Goal: Task Accomplishment & Management: Use online tool/utility

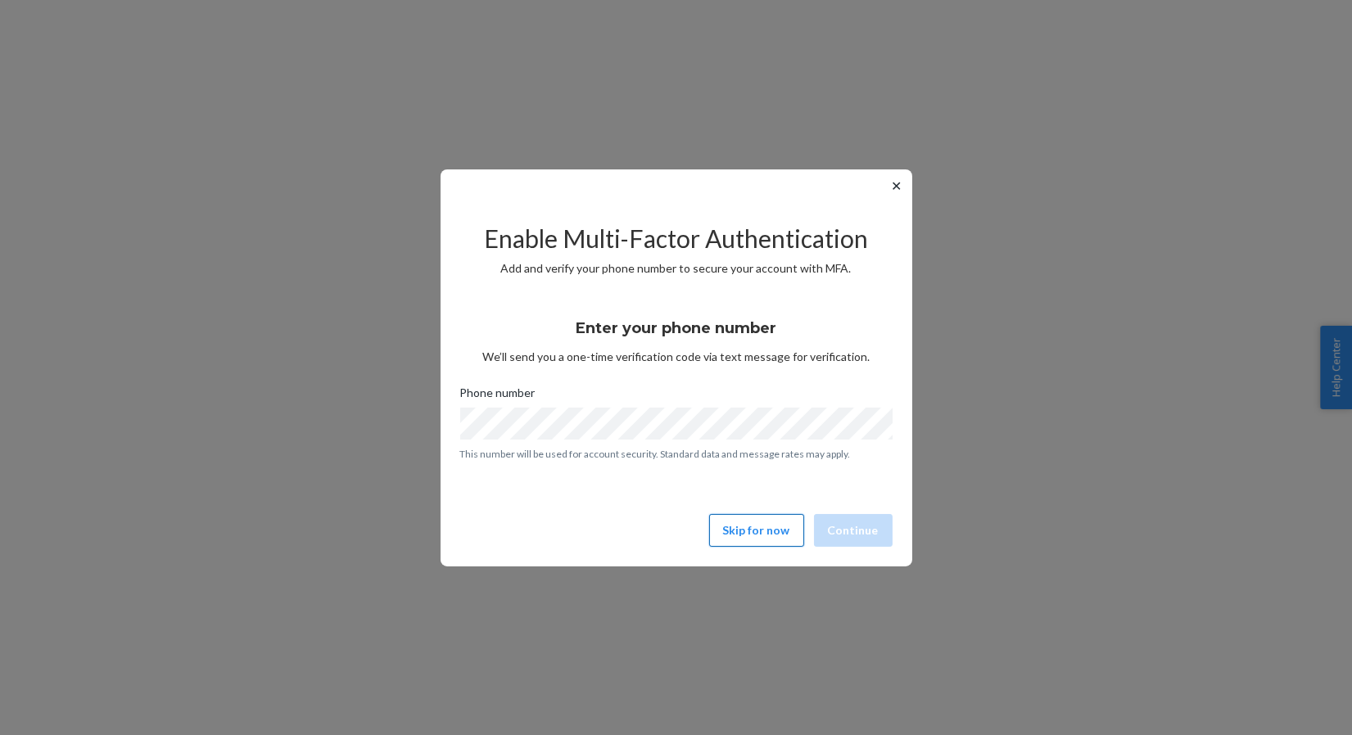
click at [745, 532] on button "Skip for now" at bounding box center [756, 530] width 95 height 33
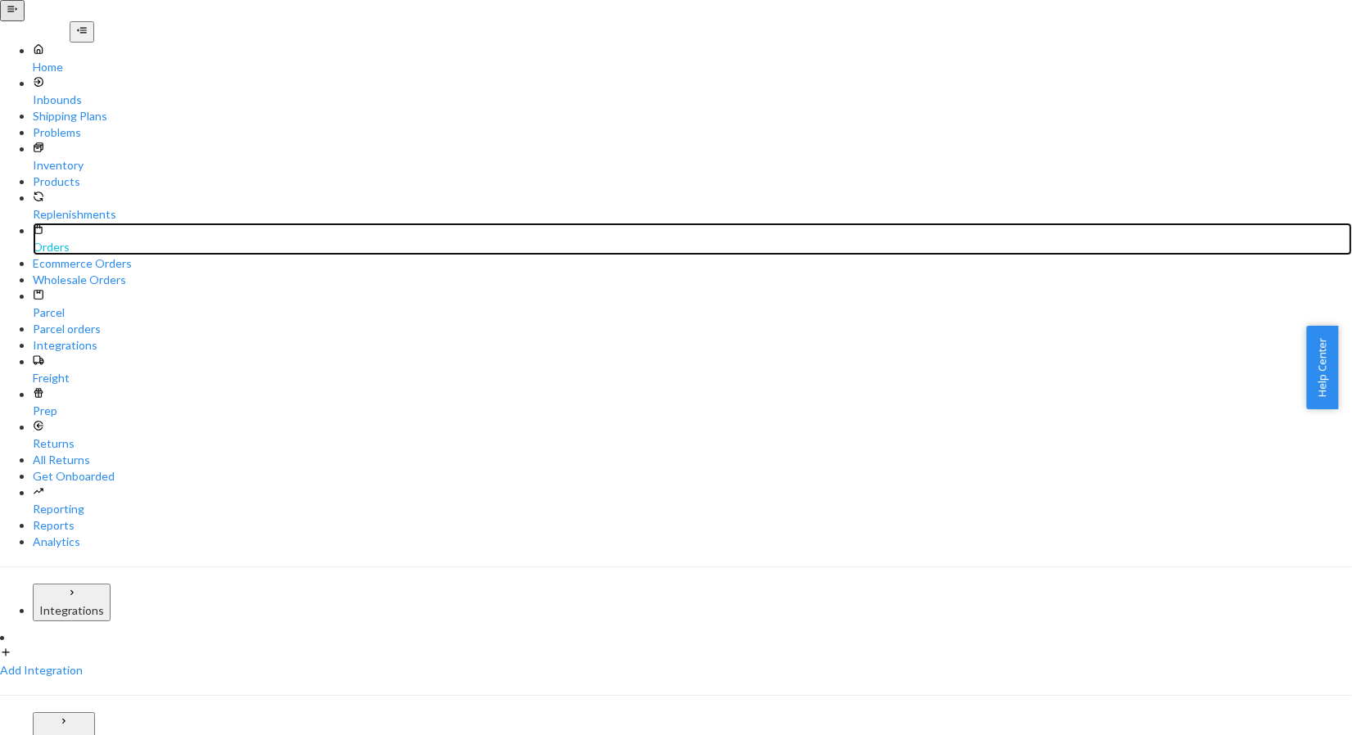
click at [67, 239] on div "Orders" at bounding box center [692, 247] width 1319 height 16
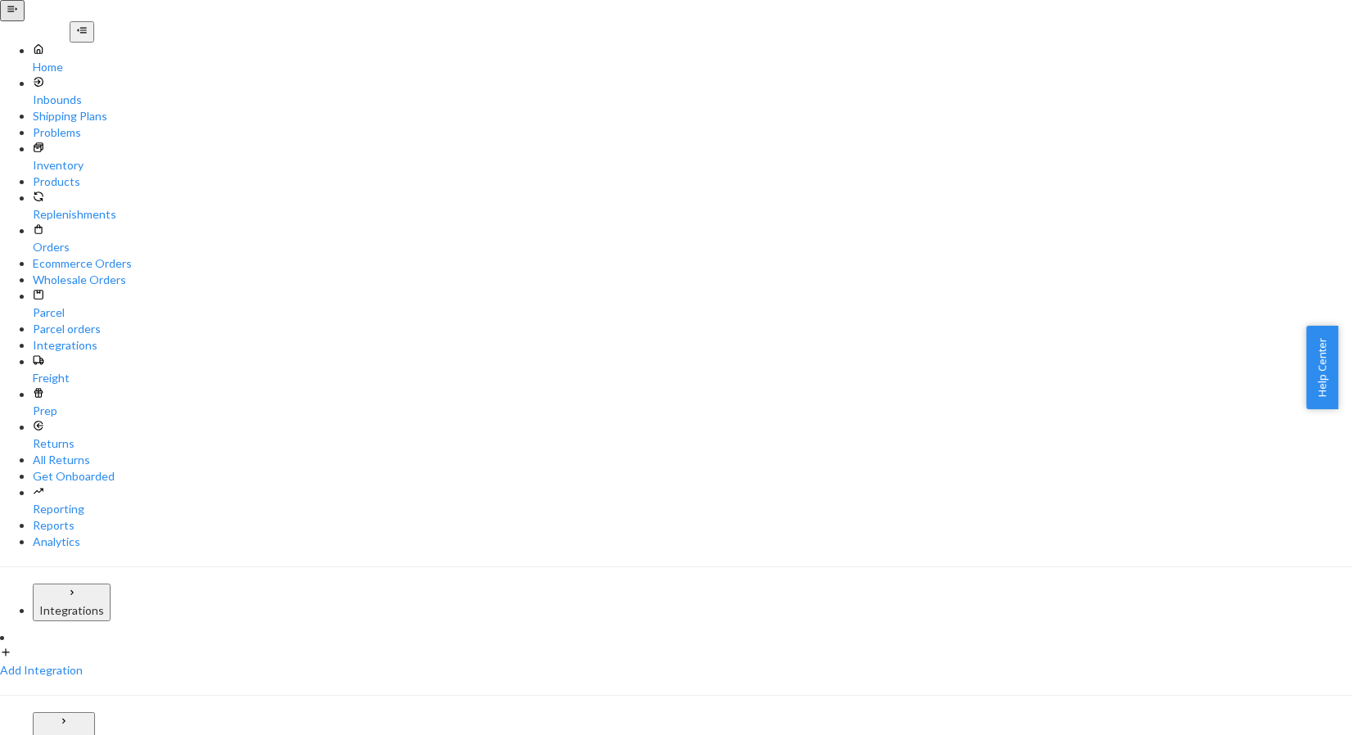
paste input "#7421319852"
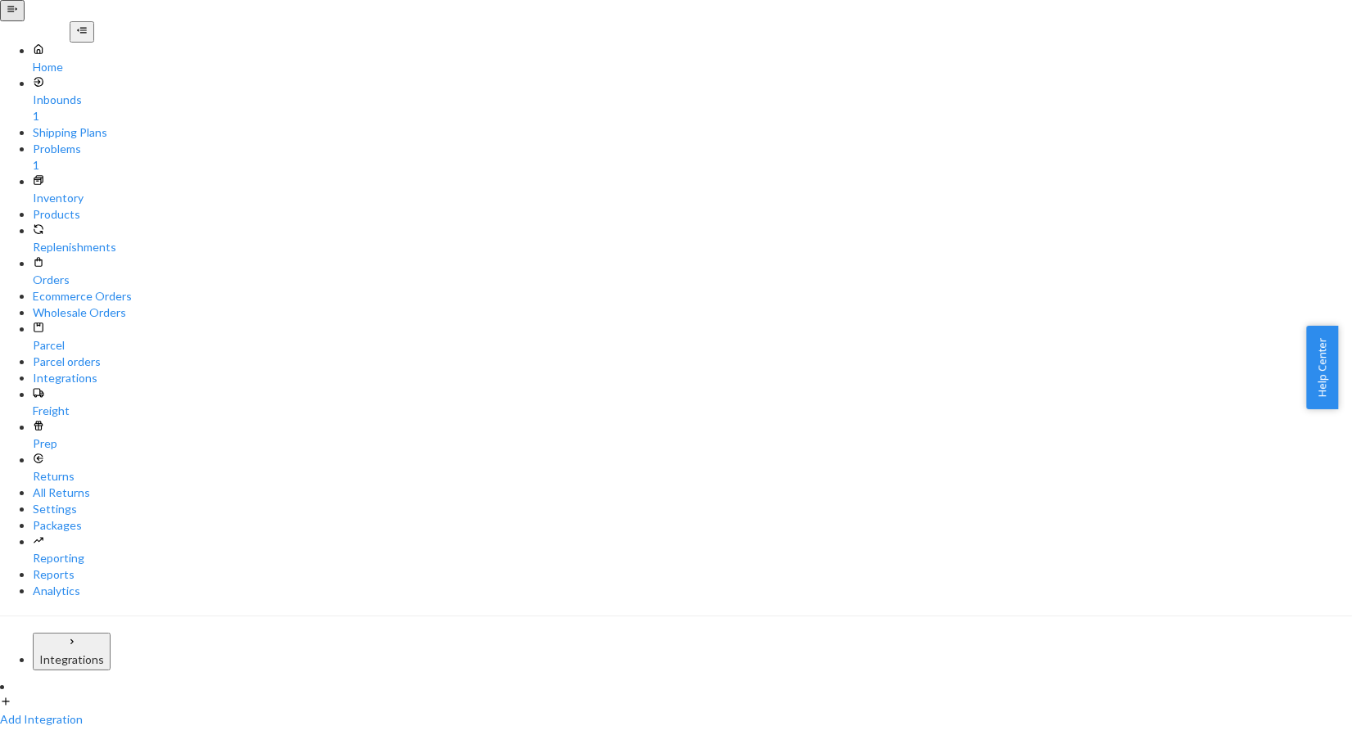
type input "#7421319852"
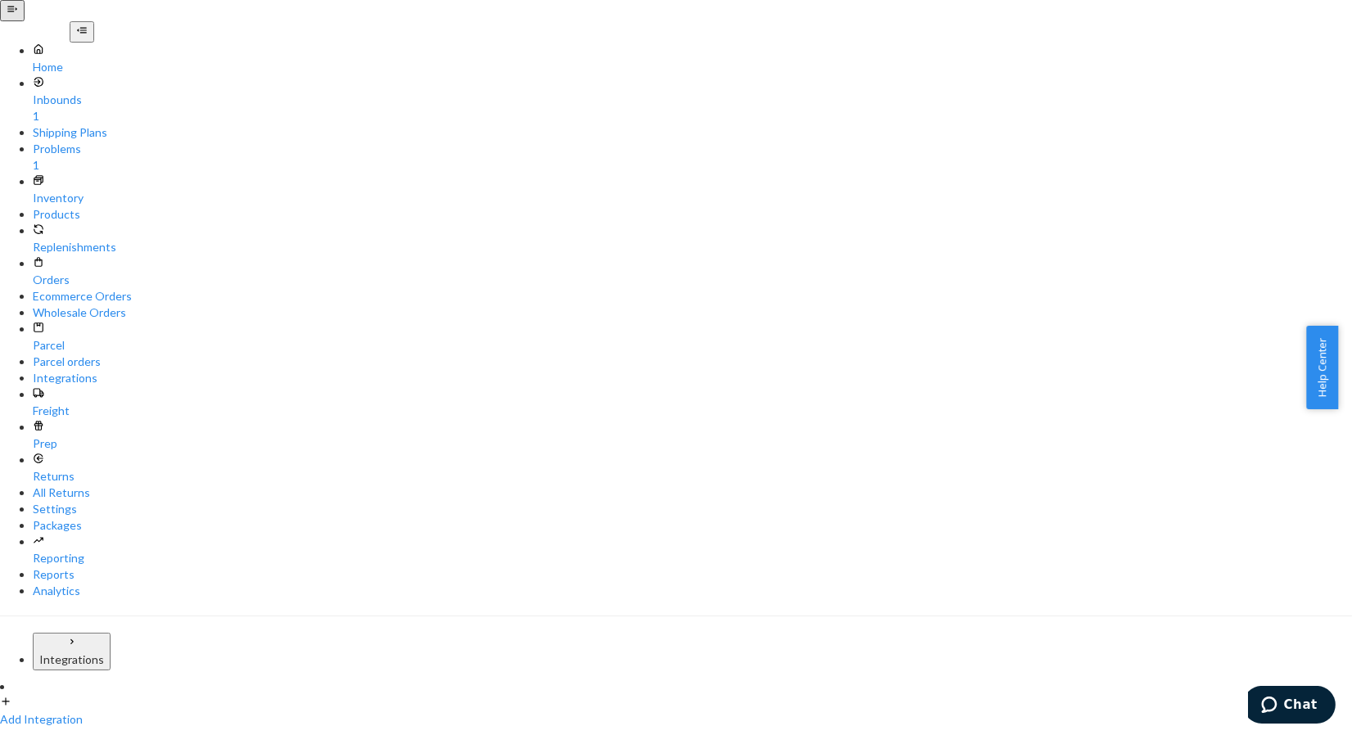
paste input "[EMAIL_ADDRESS][DOMAIN_NAME]"
type input "[EMAIL_ADDRESS][DOMAIN_NAME]"
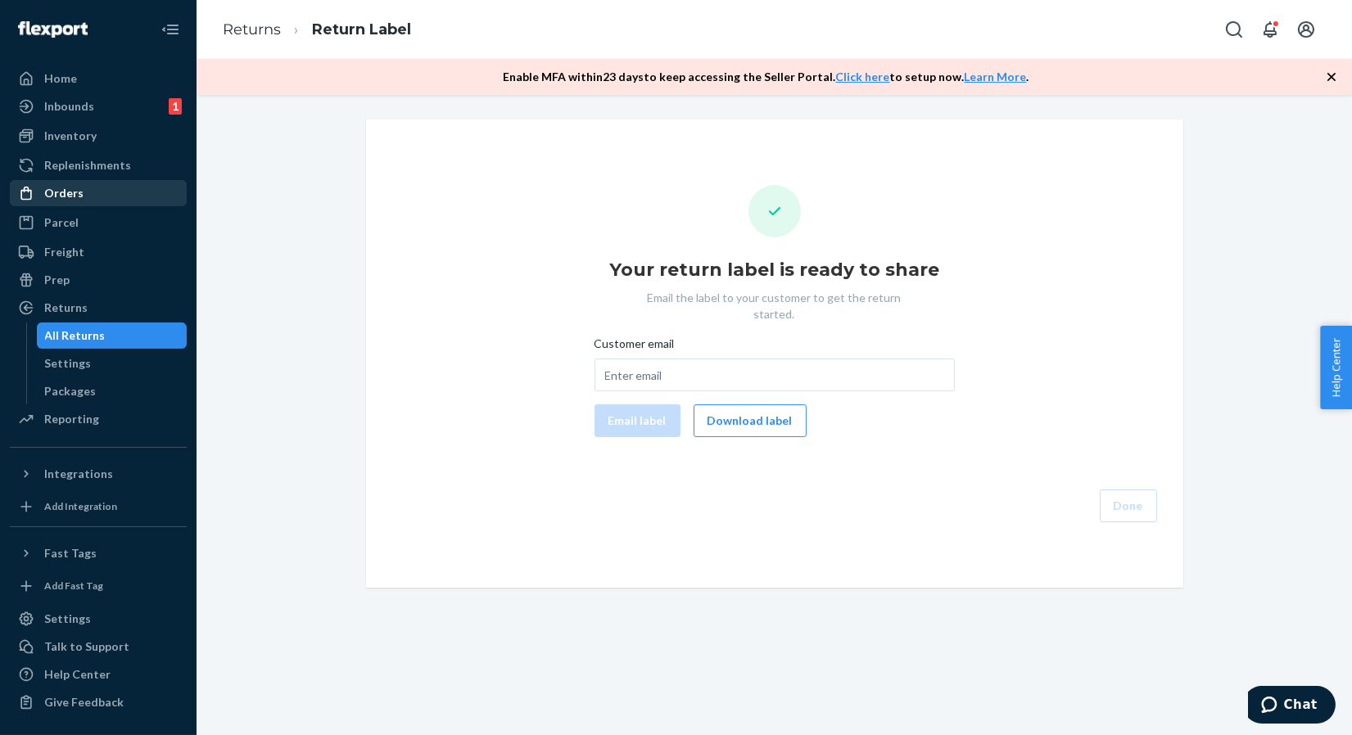
click at [93, 192] on div "Orders" at bounding box center [98, 193] width 174 height 23
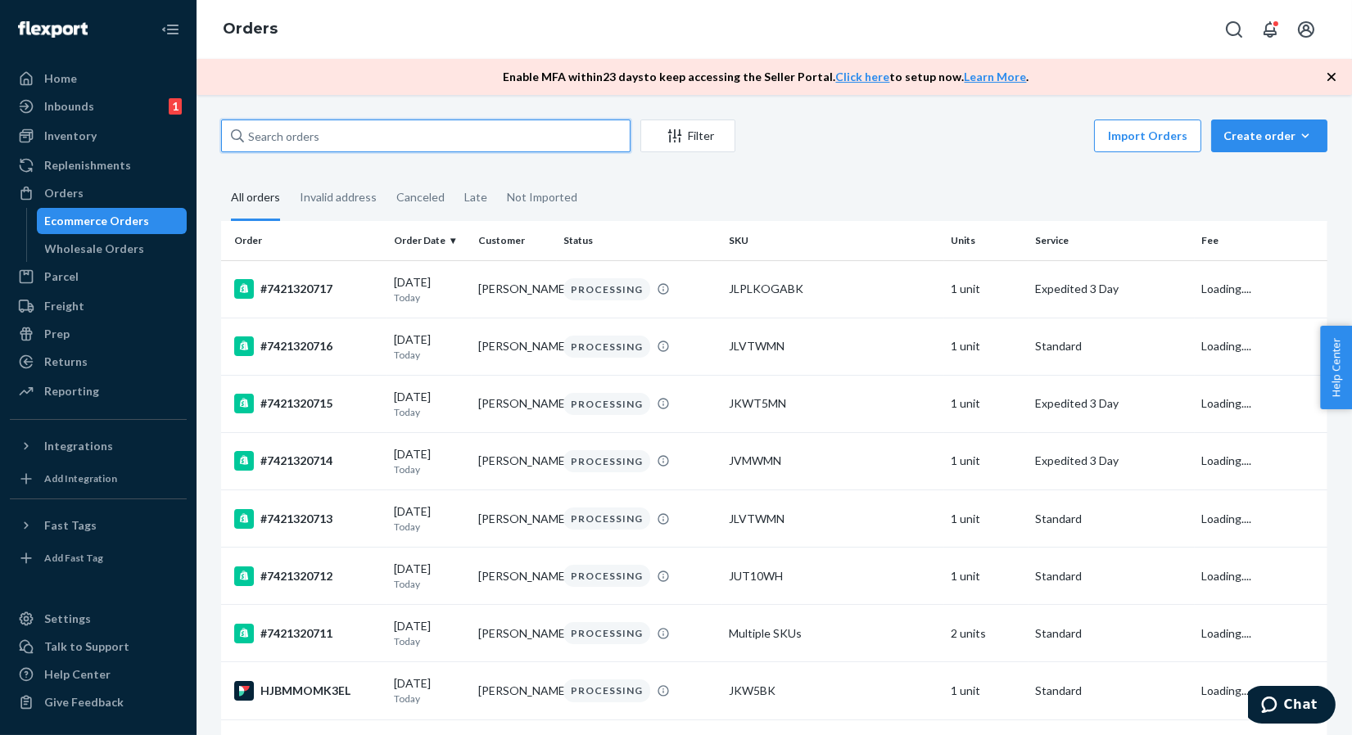
click at [399, 142] on input "text" at bounding box center [425, 136] width 409 height 33
paste input "#RYWPRLSJLL"
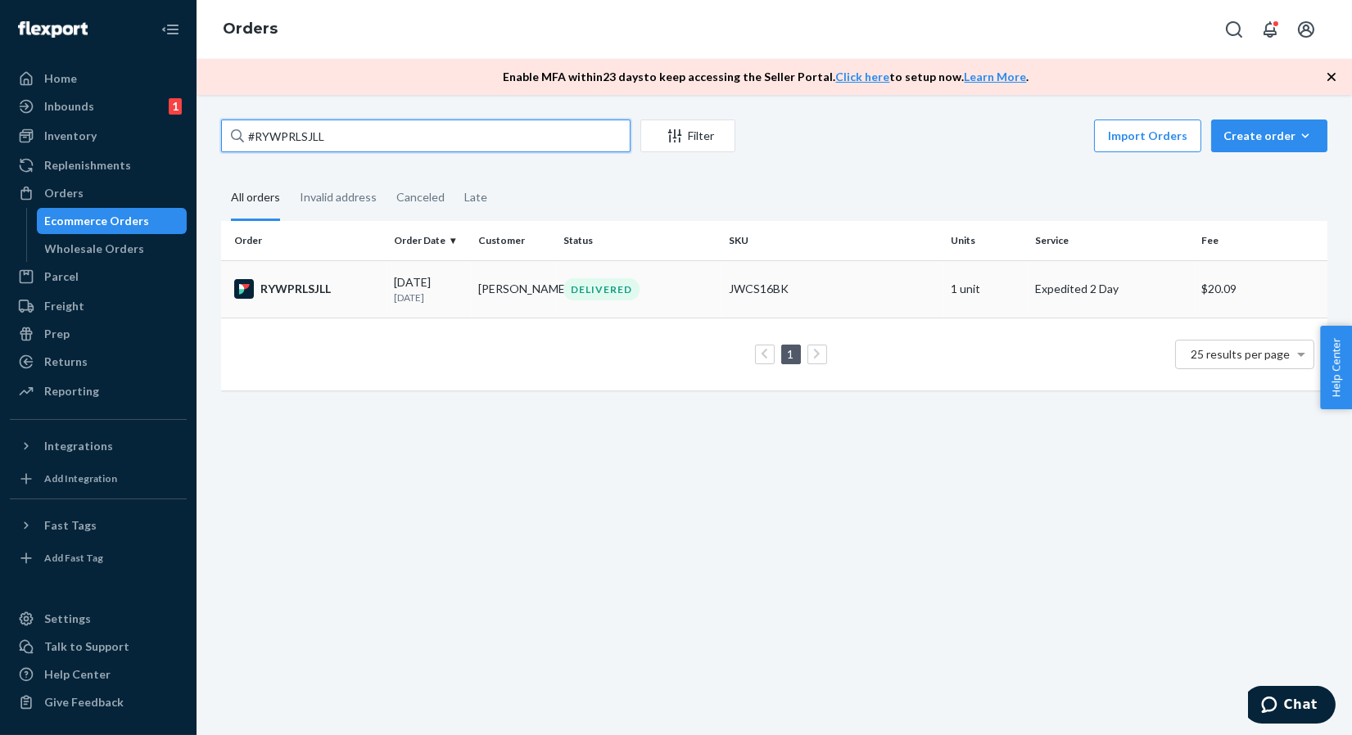
type input "#RYWPRLSJLL"
click at [313, 286] on div "RYWPRLSJLL" at bounding box center [307, 289] width 147 height 20
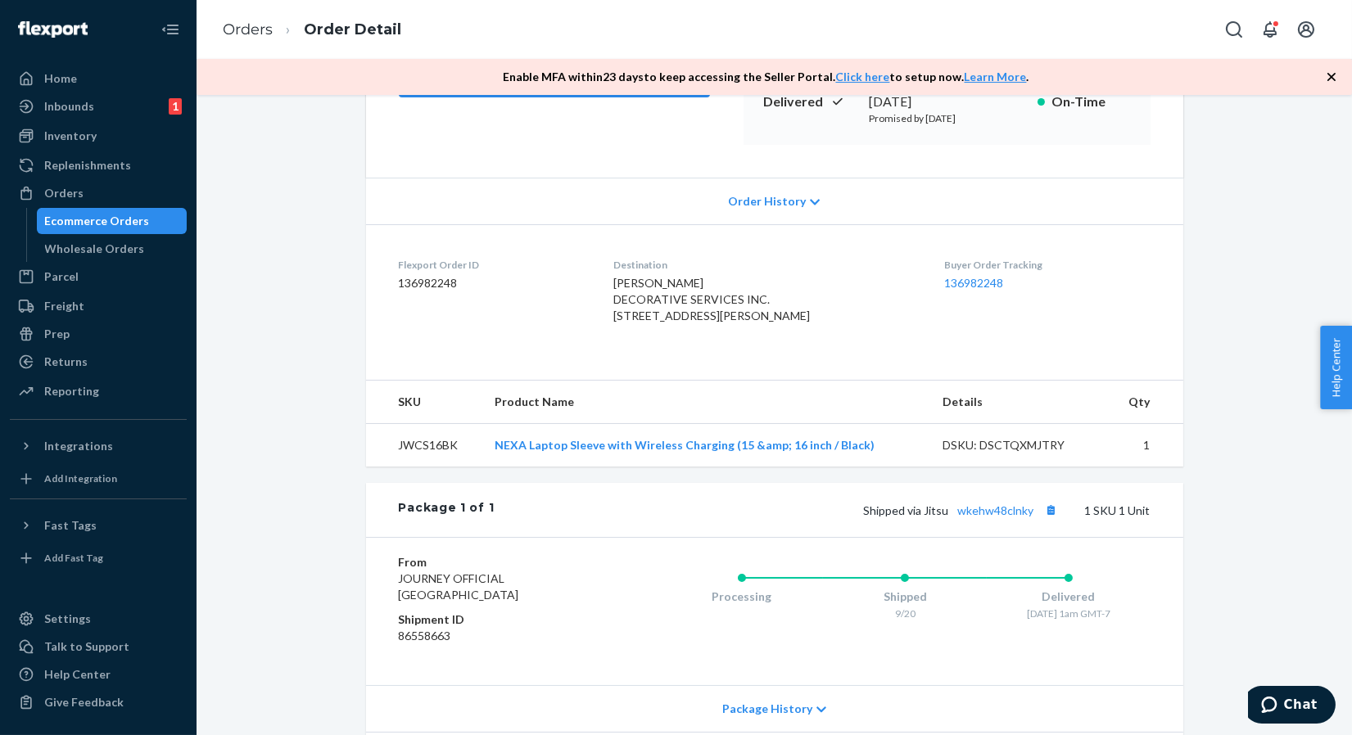
scroll to position [273, 0]
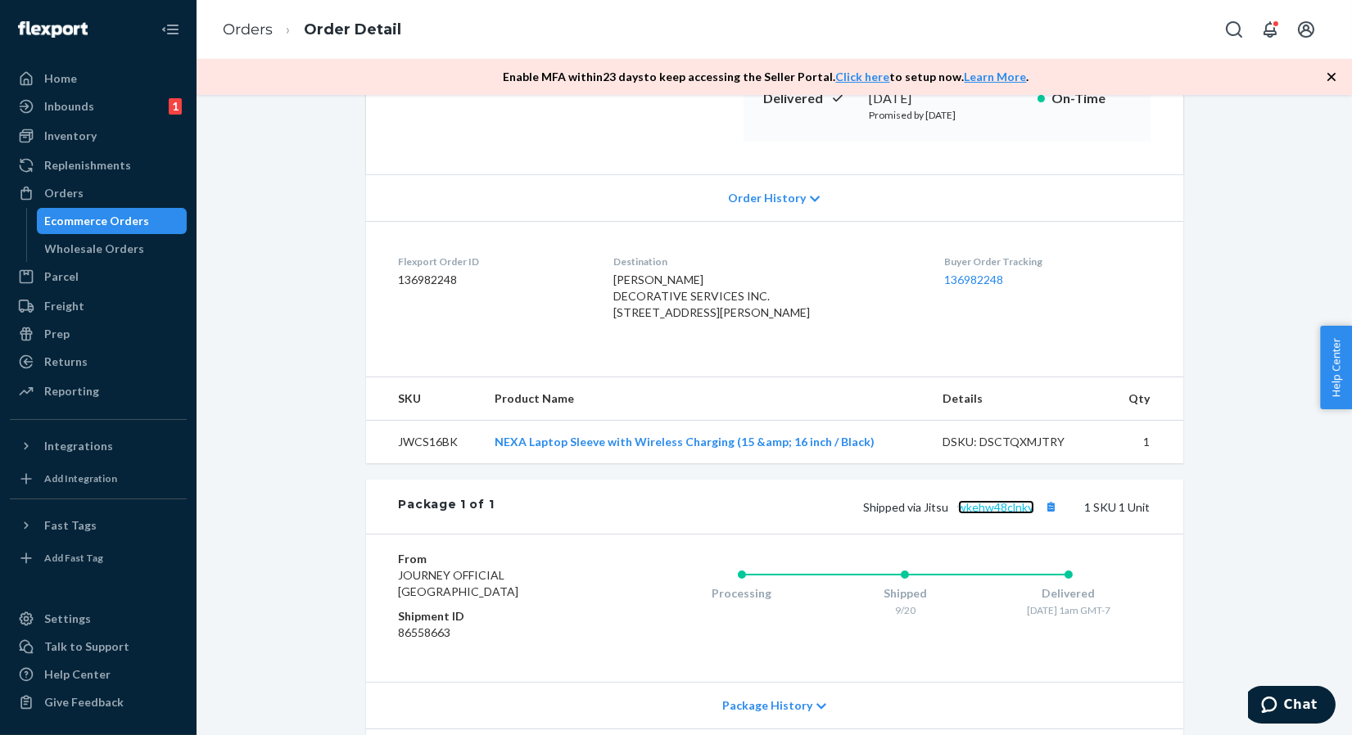
click at [1004, 514] on link "wkehw48clnky" at bounding box center [996, 507] width 76 height 14
